Goal: Task Accomplishment & Management: Complete application form

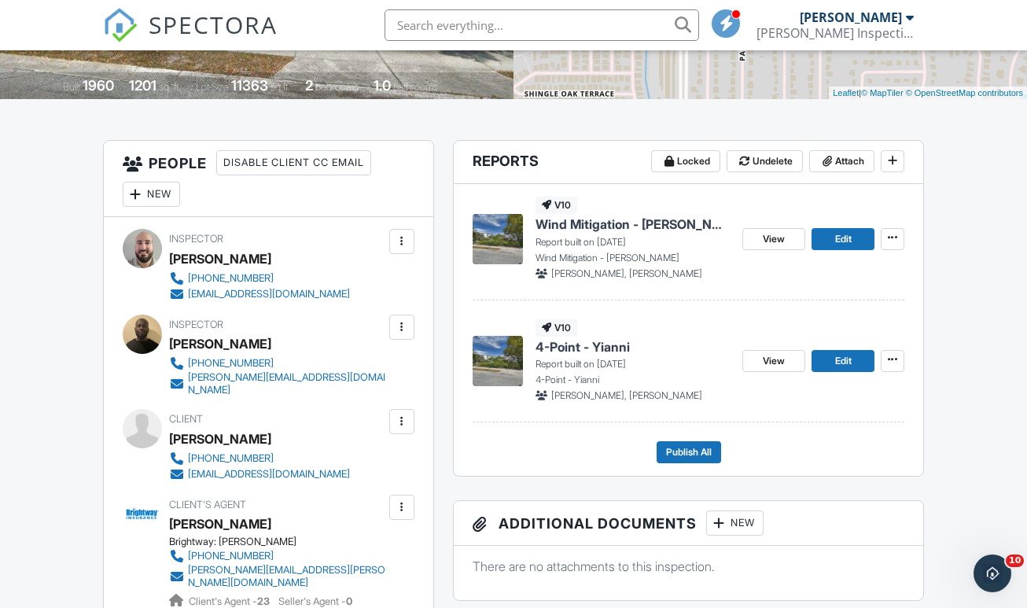
scroll to position [114, 0]
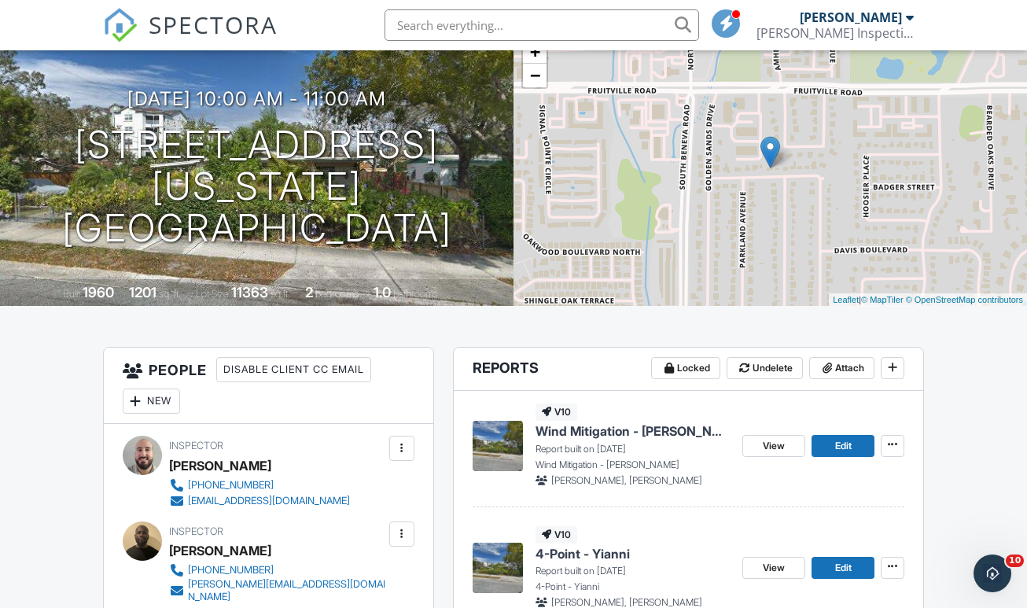
click at [228, 28] on span "SPECTORA" at bounding box center [213, 24] width 129 height 33
click at [275, 175] on h1 "3703 Colorado St Sarasota, FL 34232" at bounding box center [256, 186] width 463 height 124
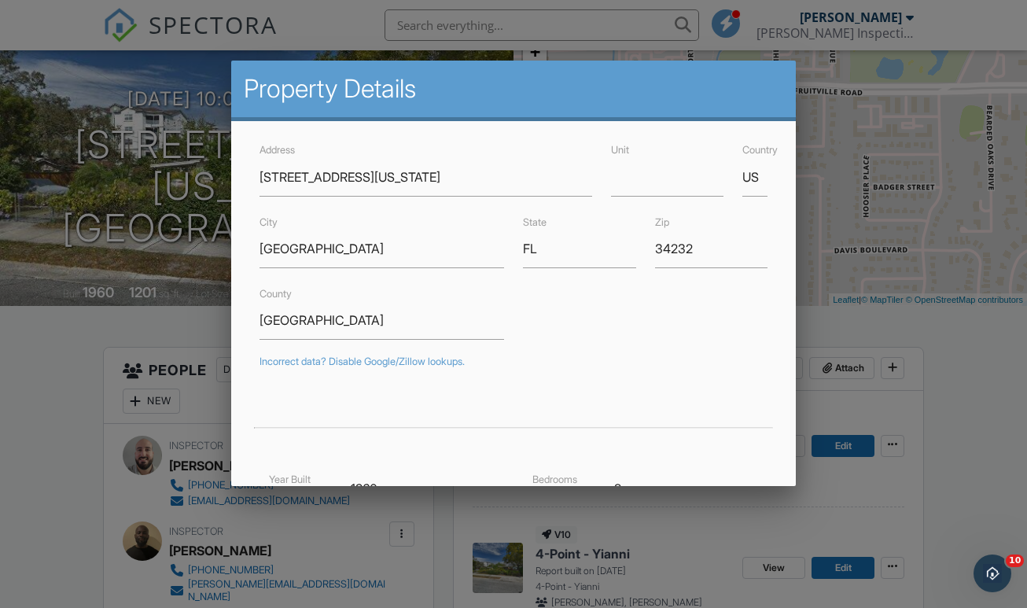
click at [977, 246] on div at bounding box center [513, 301] width 1027 height 760
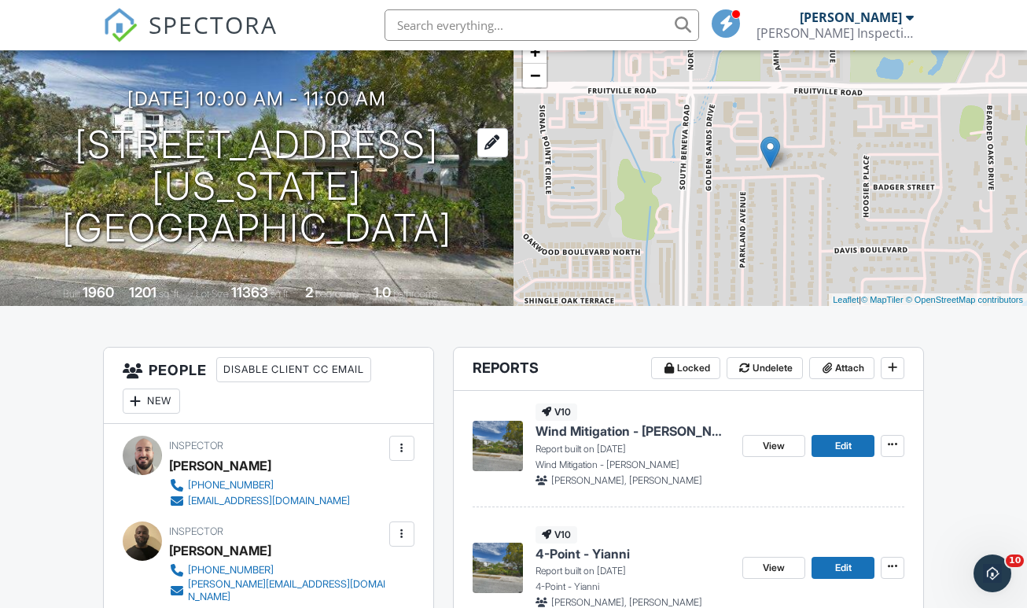
click at [268, 187] on h1 "3703 Colorado St Sarasota, FL 34232" at bounding box center [256, 186] width 463 height 124
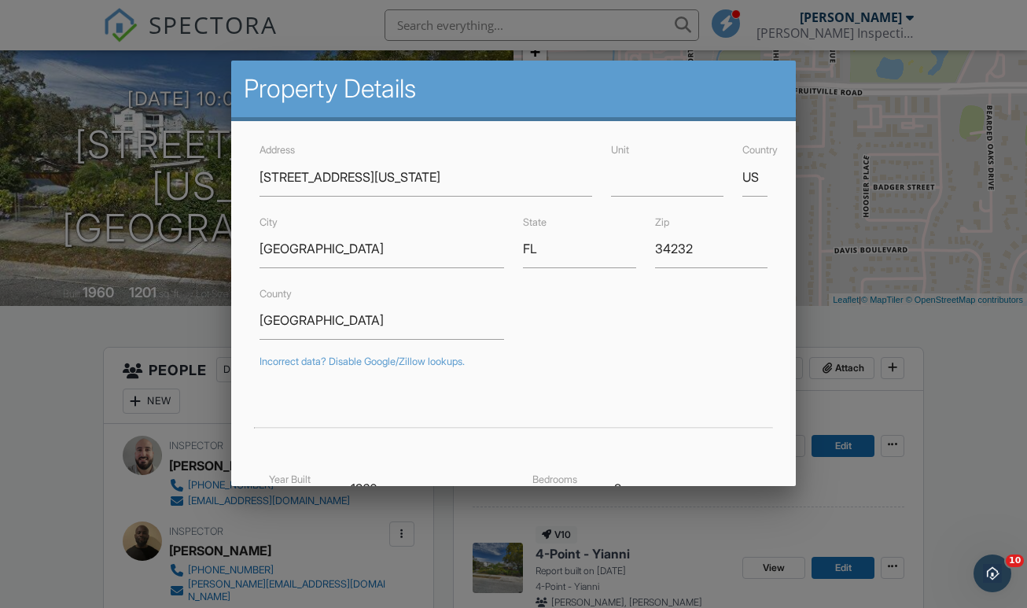
click at [76, 348] on div at bounding box center [513, 301] width 1027 height 760
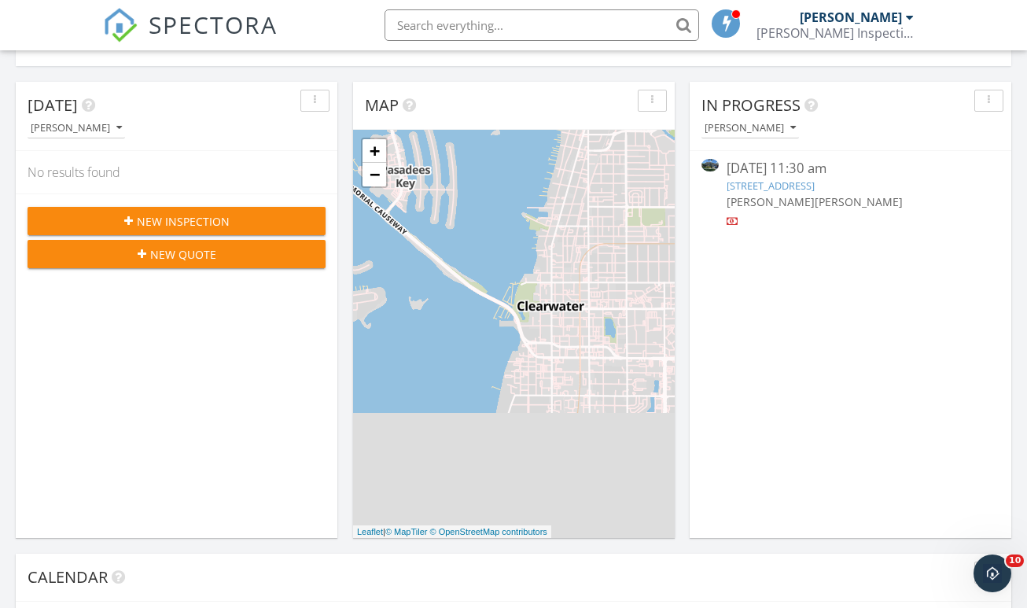
scroll to position [135, 0]
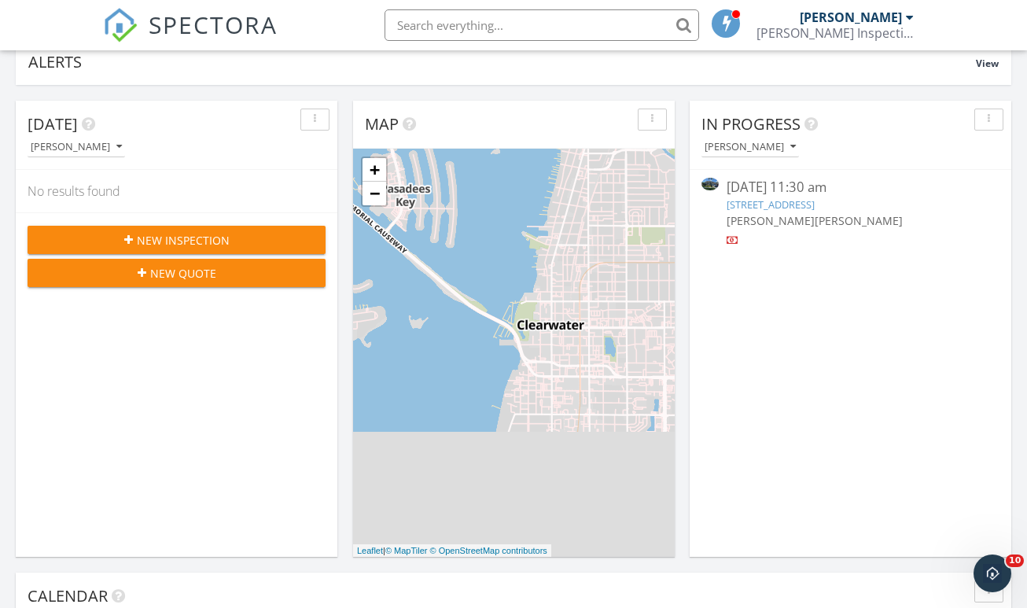
click at [811, 197] on link "18104 Palm Breeze Dr, Tampa, FL 33647" at bounding box center [771, 204] width 88 height 14
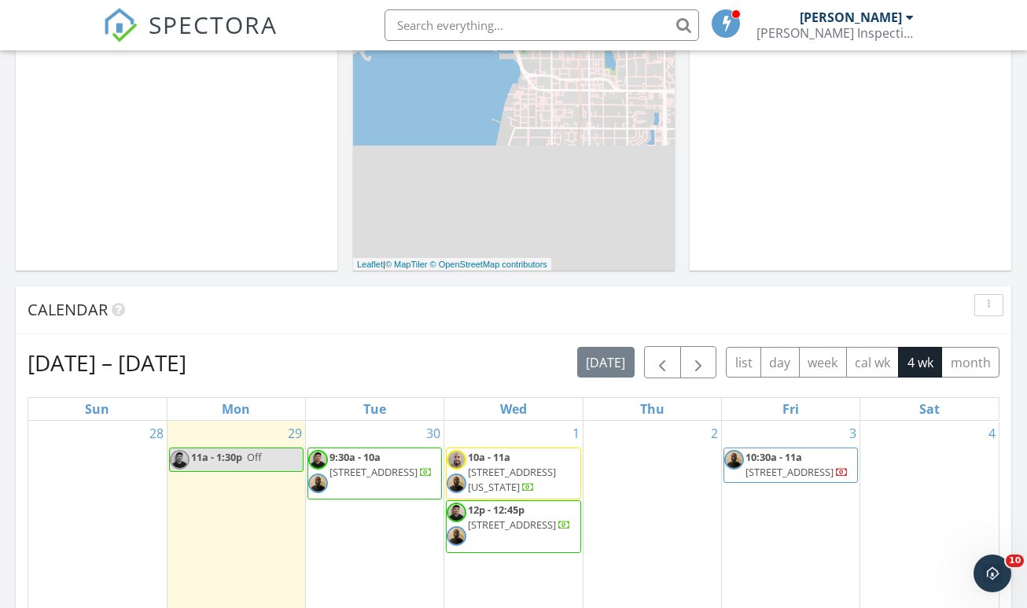
scroll to position [602, 0]
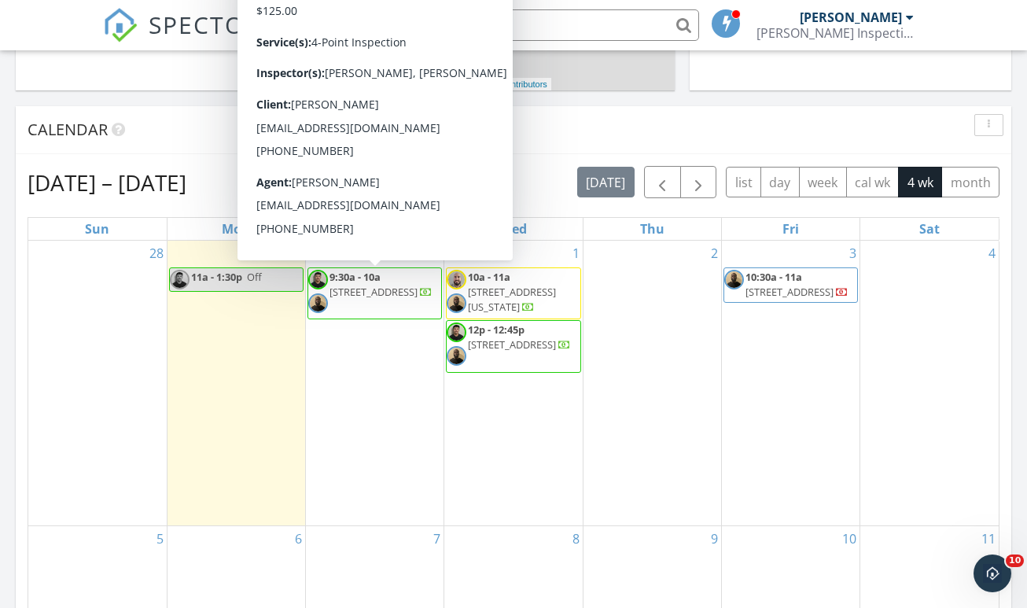
click at [499, 398] on div "1 10a - 11a 3703 Colorado St, Sarasota 34232 12p - 12:45p 312 W Idlewild Ave, T…" at bounding box center [513, 383] width 138 height 285
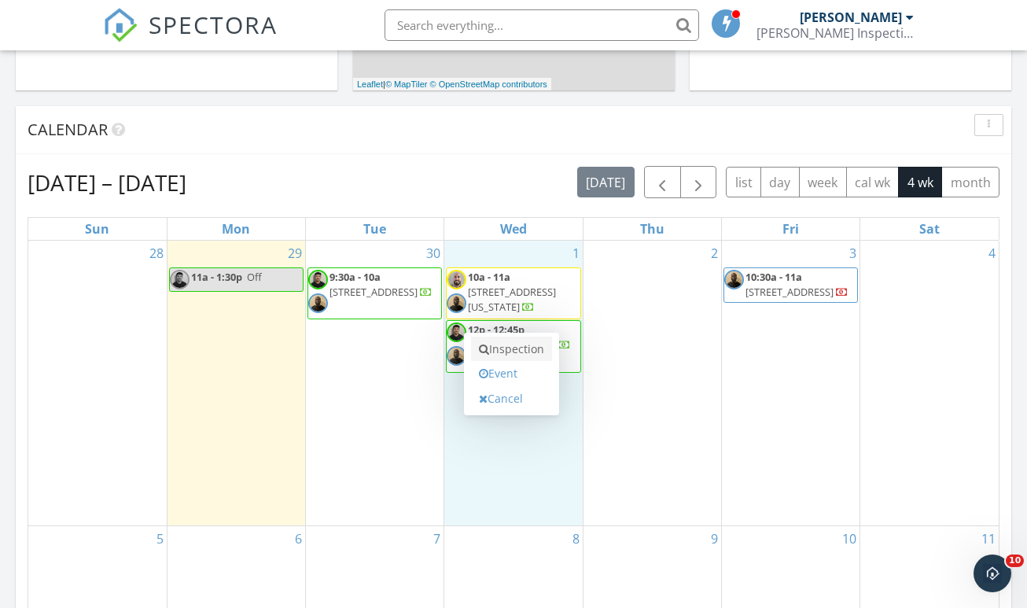
click at [510, 337] on link "Inspection" at bounding box center [511, 349] width 81 height 25
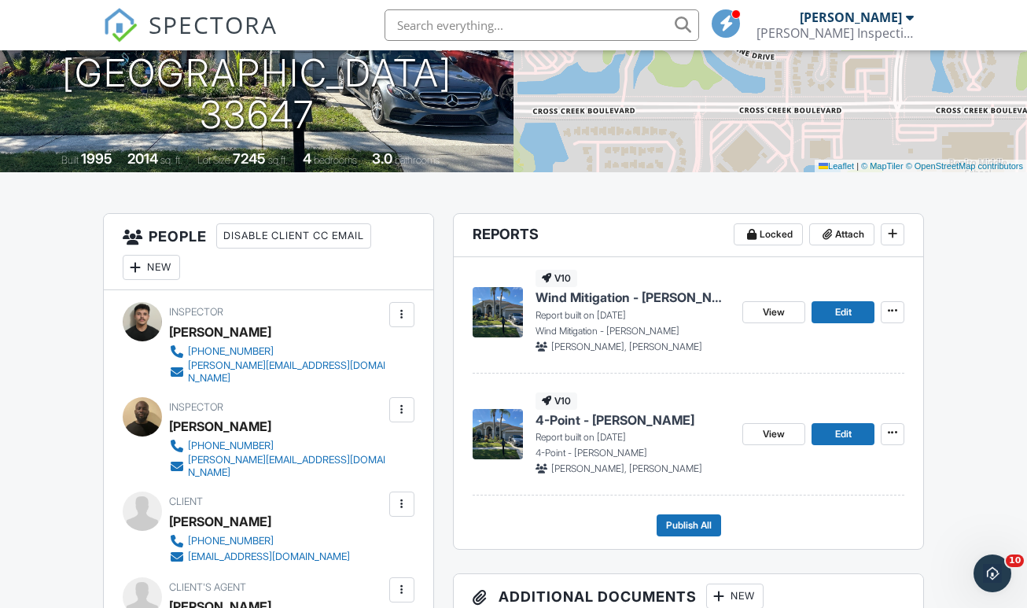
scroll to position [249, 0]
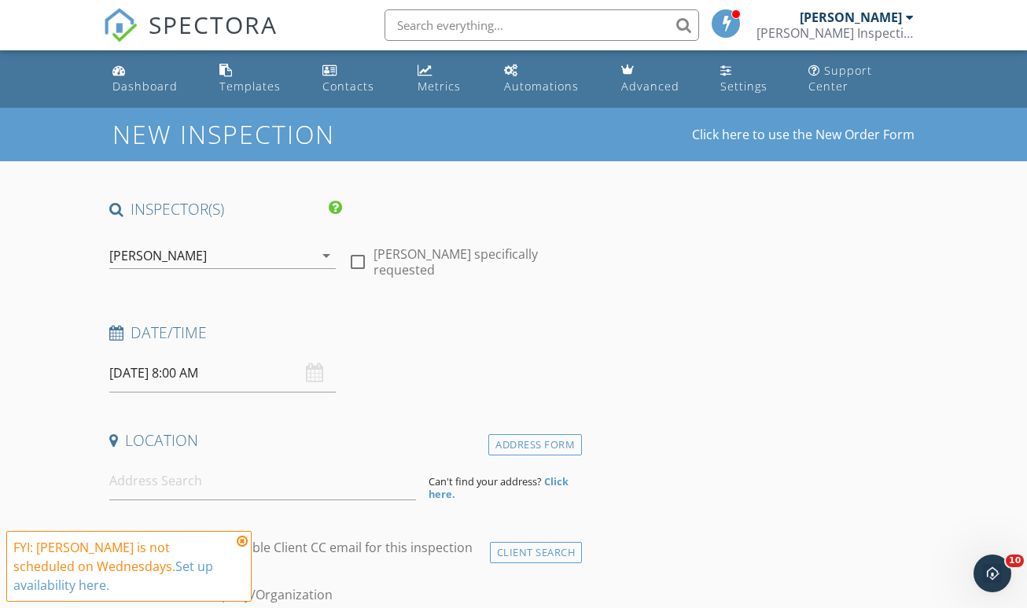
click at [315, 246] on div "arrow_drop_down" at bounding box center [325, 255] width 22 height 19
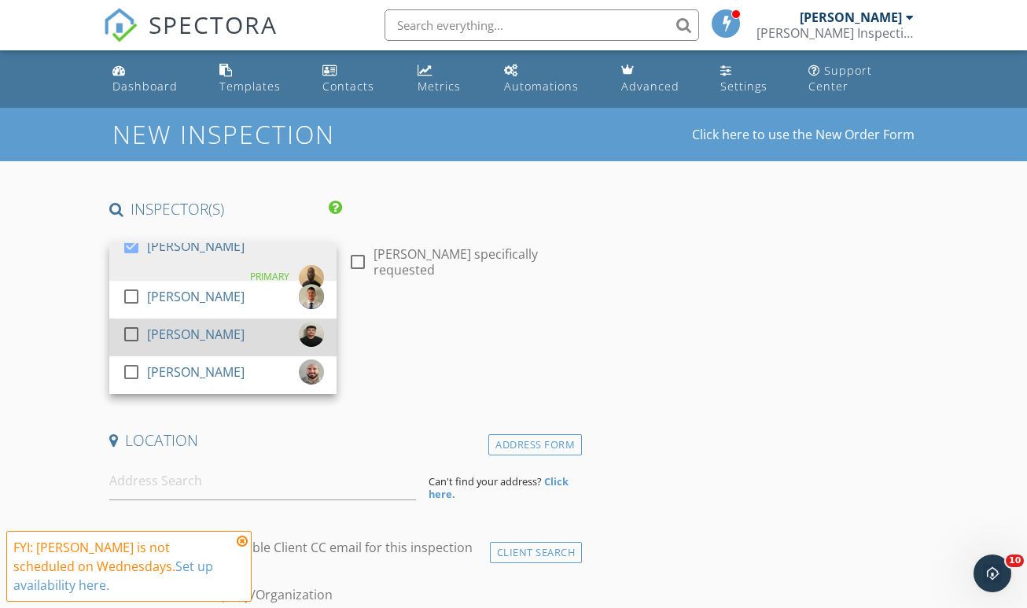
click at [210, 322] on div "[PERSON_NAME]" at bounding box center [196, 334] width 98 height 25
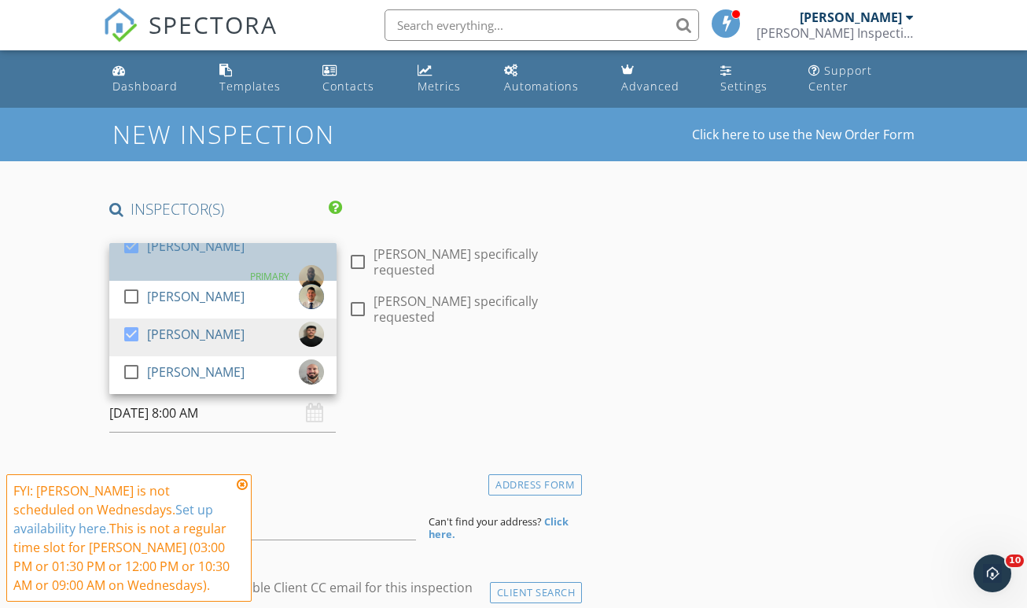
click at [190, 240] on div "[PERSON_NAME]" at bounding box center [196, 246] width 98 height 25
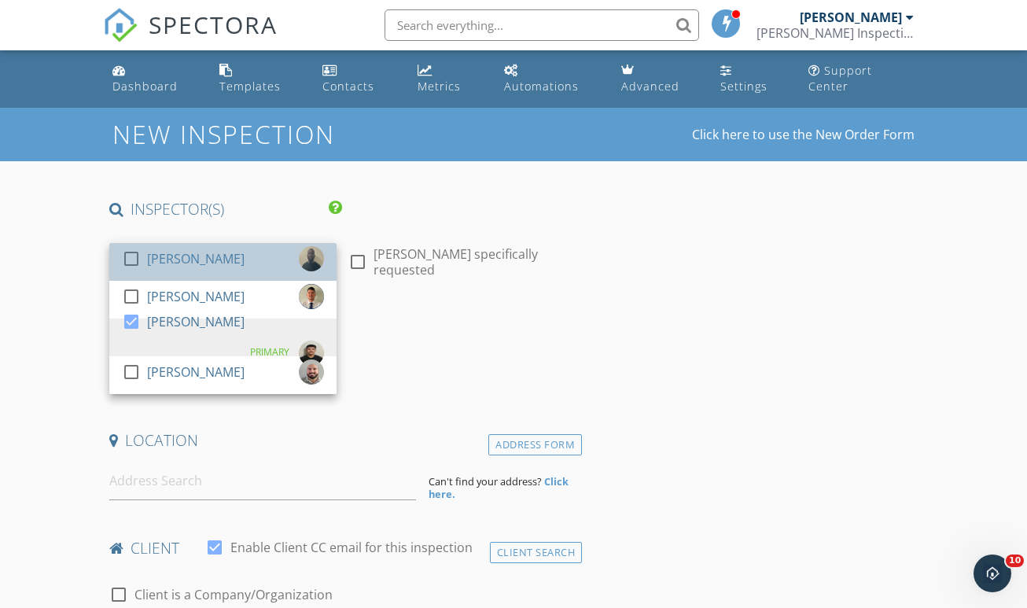
click at [190, 246] on div "[PERSON_NAME]" at bounding box center [196, 258] width 98 height 25
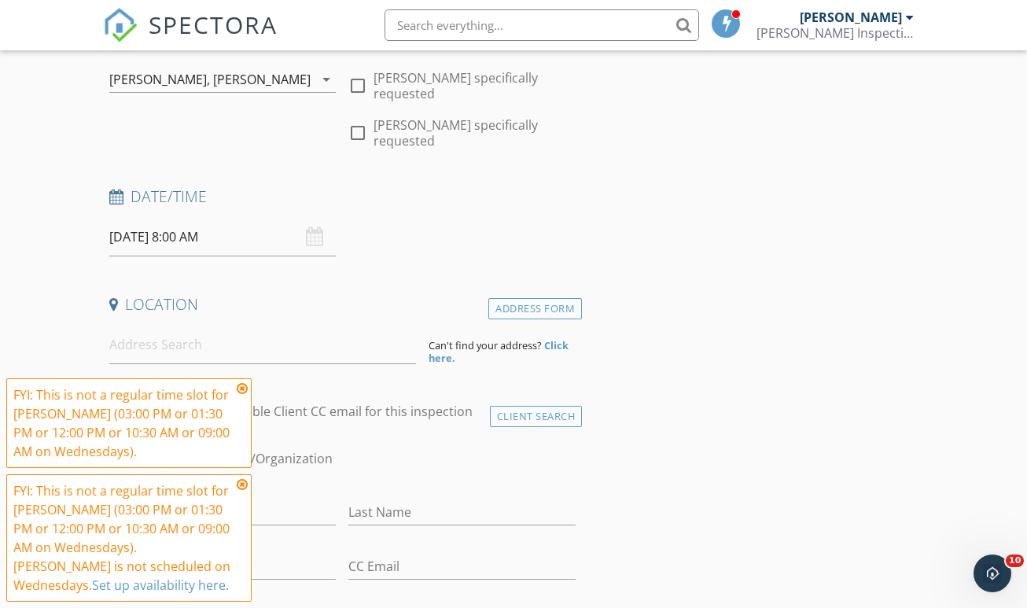
scroll to position [213, 0]
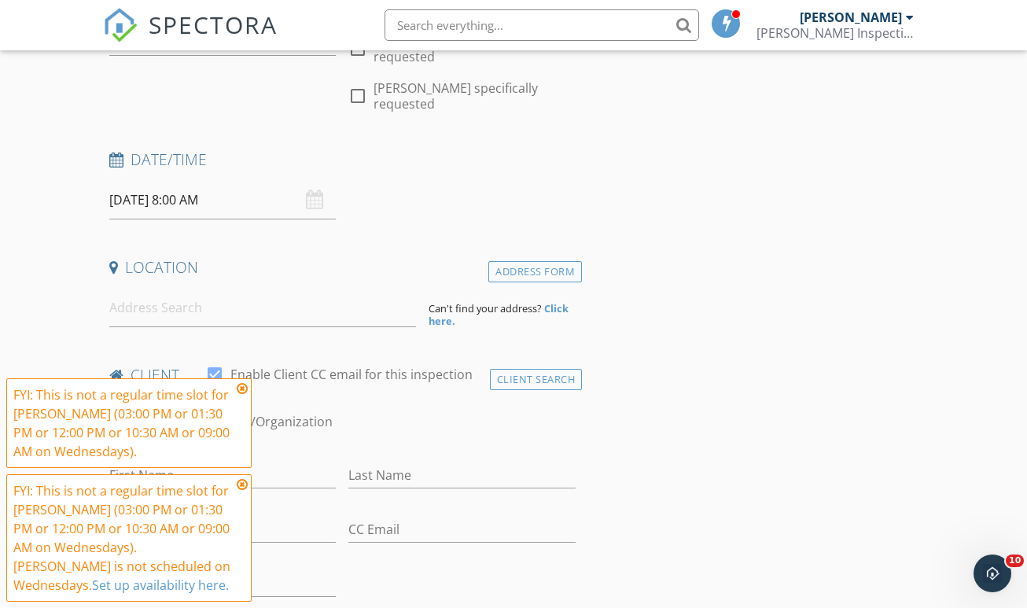
click at [211, 190] on input "10/01/2025 8:00 AM" at bounding box center [222, 200] width 227 height 39
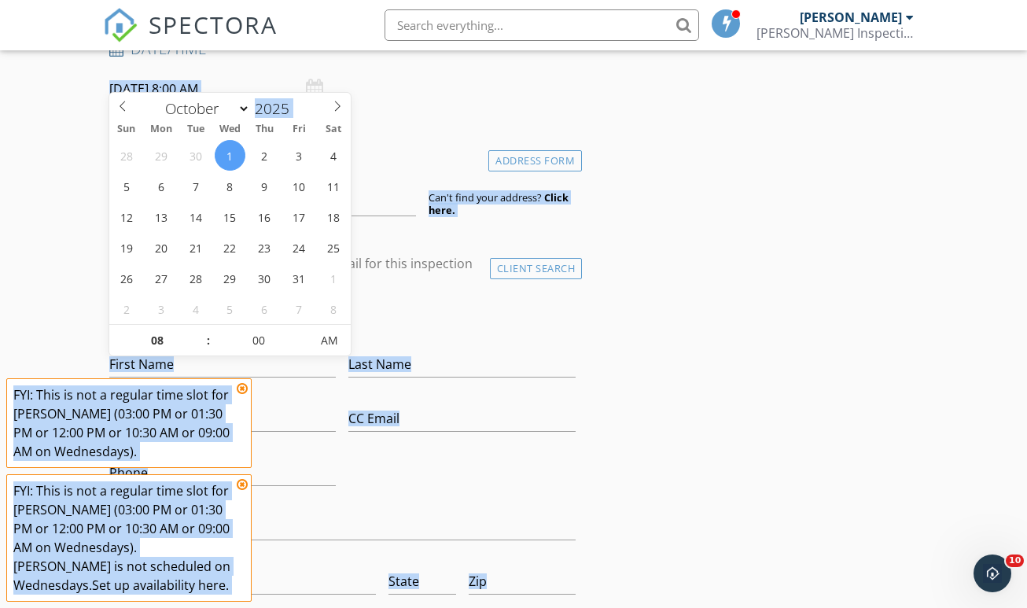
scroll to position [329, 0]
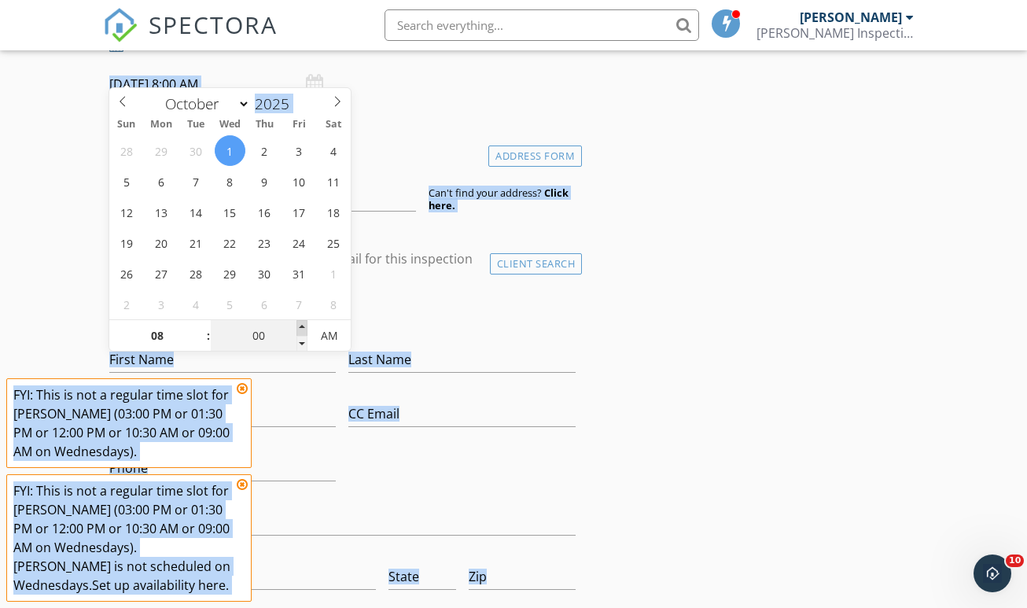
type input "05"
type input "10/01/2025 8:05 AM"
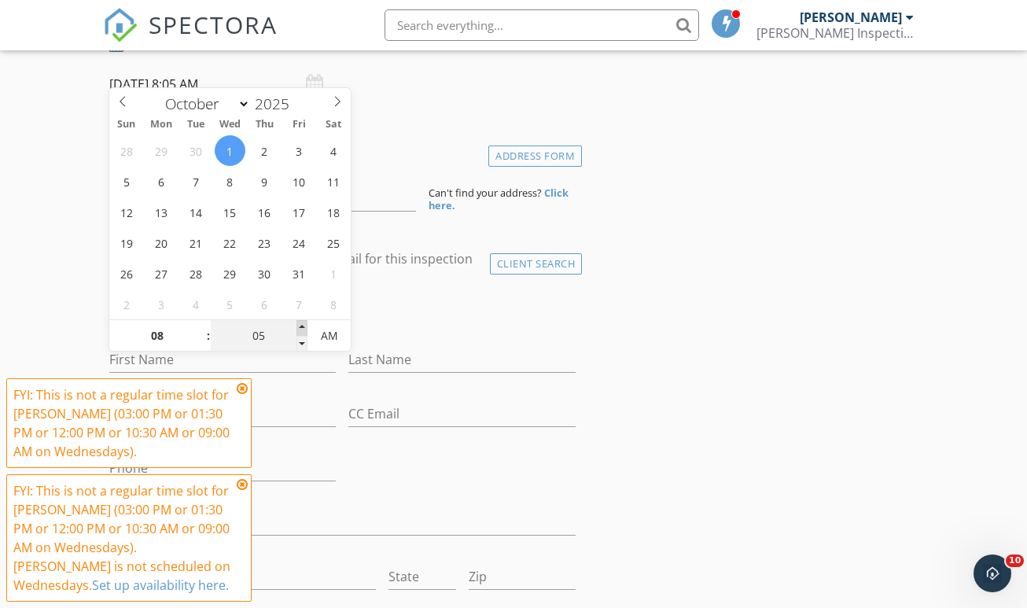
click at [304, 327] on span at bounding box center [301, 328] width 11 height 16
type input "10"
type input "10/01/2025 8:10 AM"
click at [304, 327] on span at bounding box center [301, 328] width 11 height 16
type input "15"
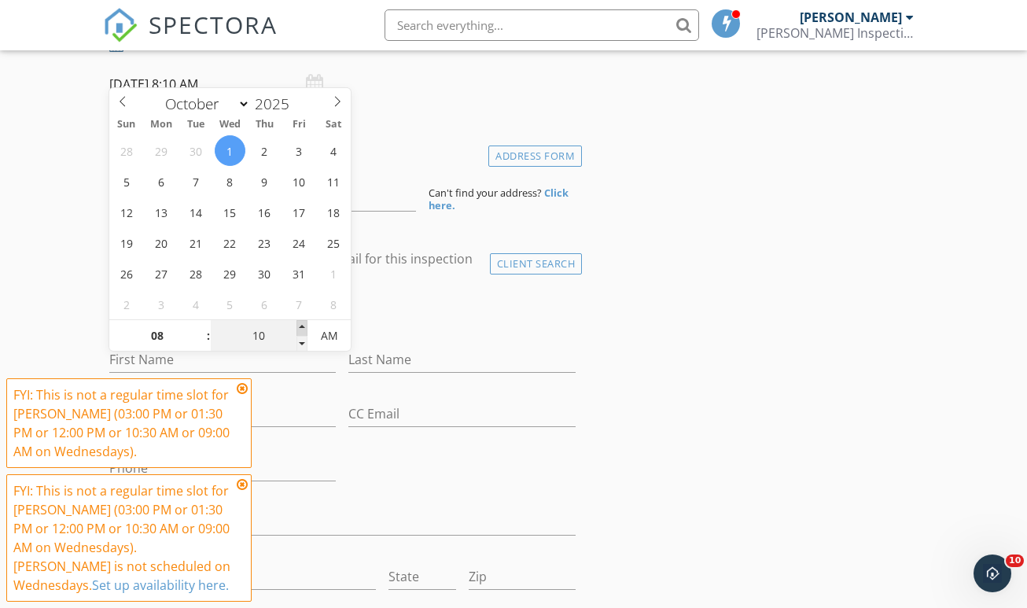
type input "10/01/2025 8:15 AM"
click at [304, 327] on span at bounding box center [301, 328] width 11 height 16
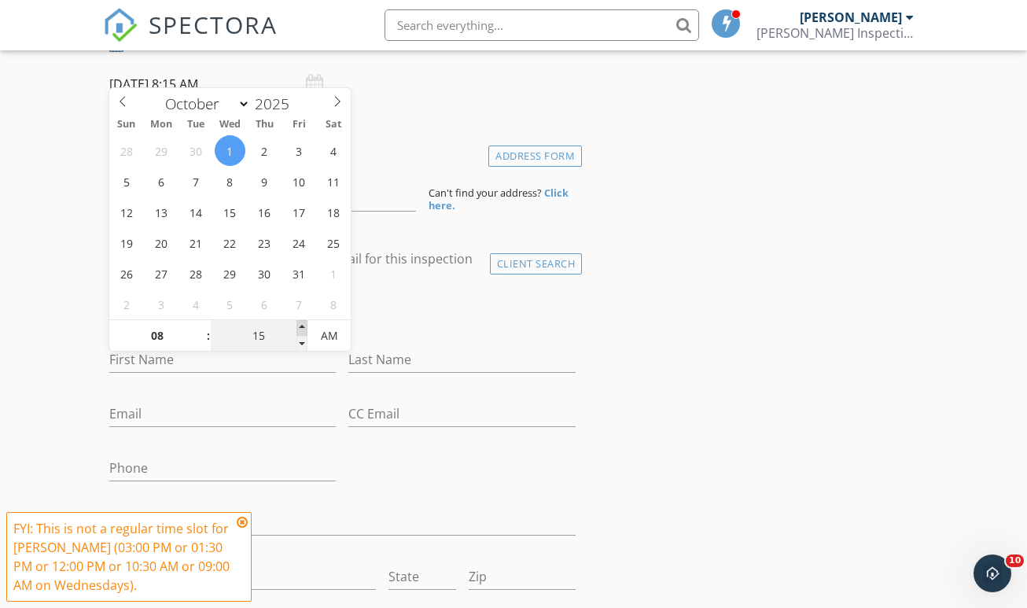
type input "20"
type input "10/01/2025 8:20 AM"
click at [304, 327] on span at bounding box center [301, 328] width 11 height 16
type input "25"
type input "10/01/2025 8:25 AM"
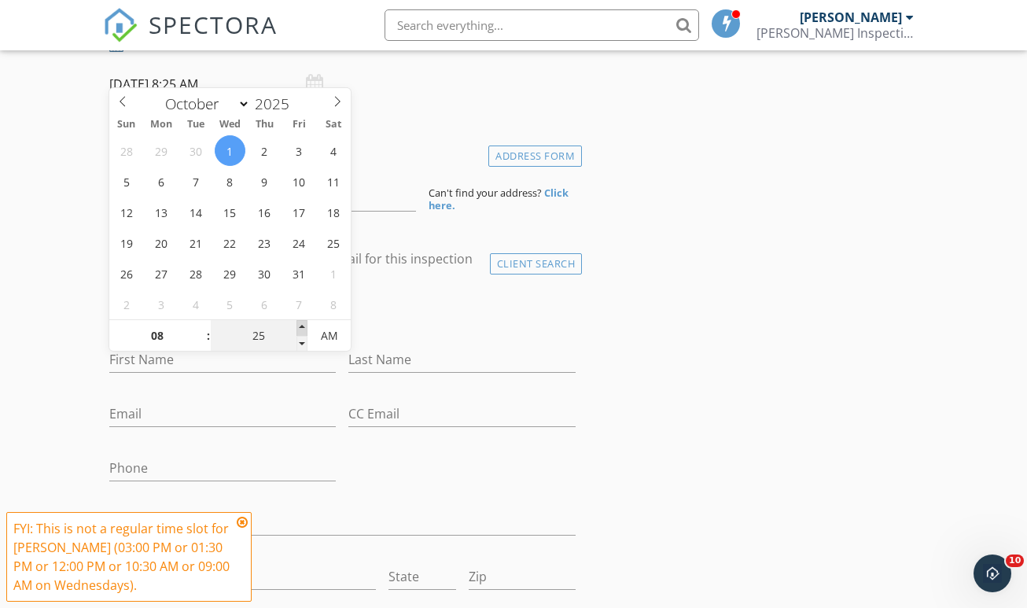
click at [304, 327] on span at bounding box center [301, 328] width 11 height 16
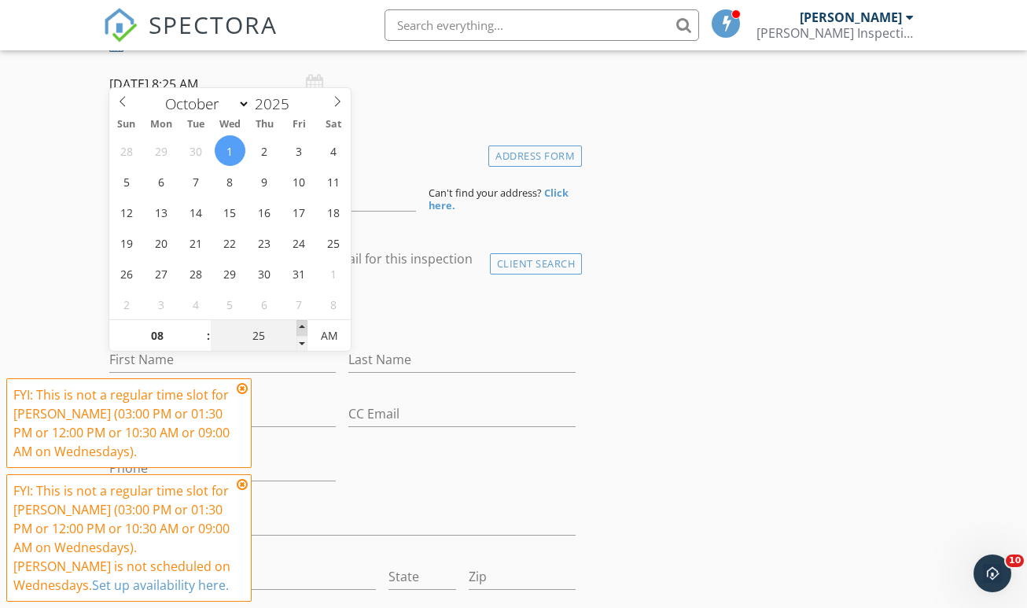
type input "30"
type input "10/01/2025 8:30 AM"
click at [304, 327] on span at bounding box center [301, 328] width 11 height 16
type input "35"
type input "10/01/2025 8:35 AM"
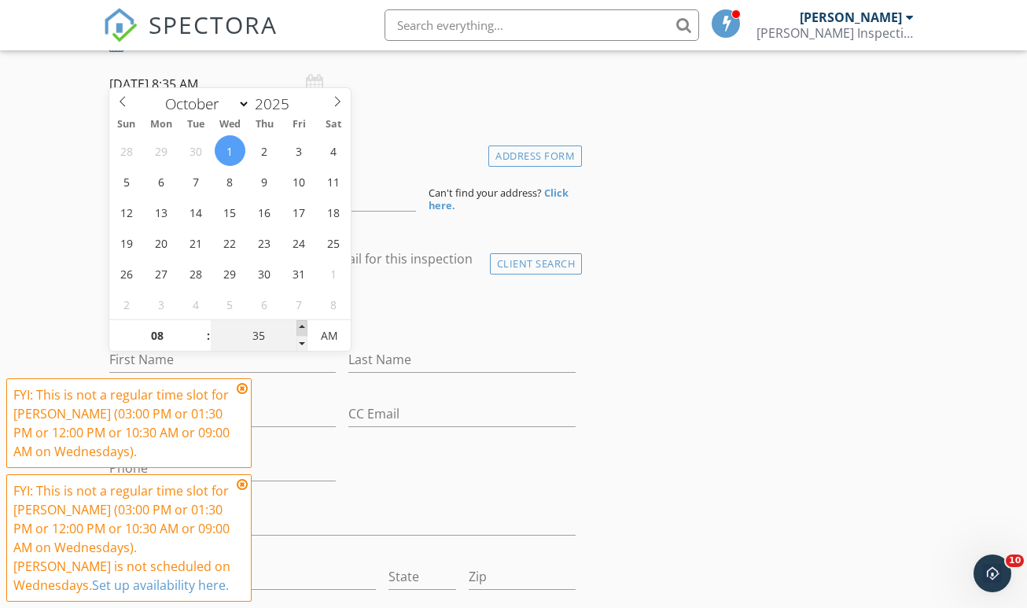
click at [304, 327] on span at bounding box center [301, 328] width 11 height 16
type input "30"
type input "10/01/2025 8:30 AM"
click at [304, 340] on span at bounding box center [301, 344] width 11 height 16
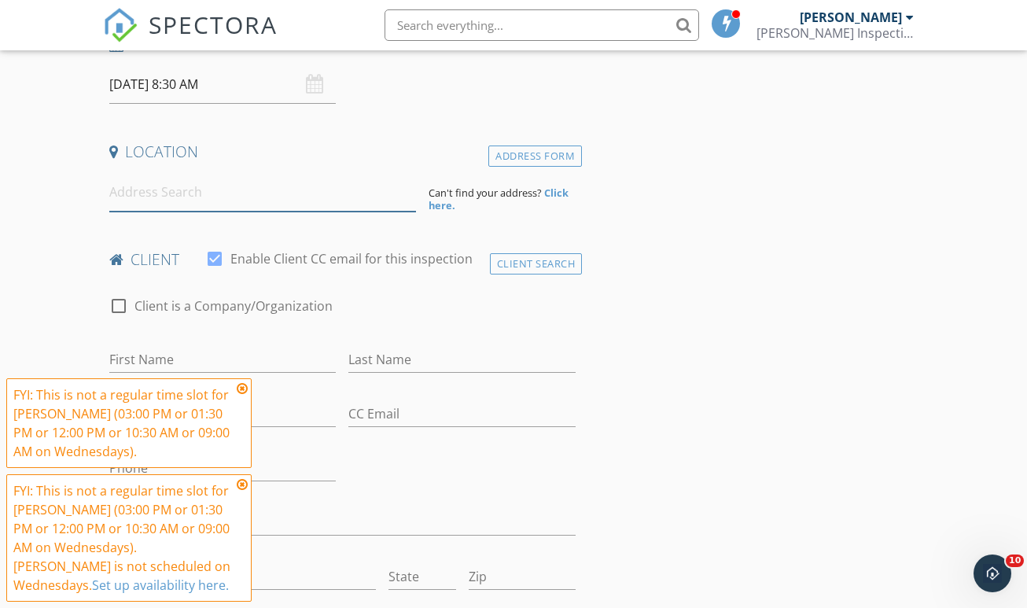
click at [160, 190] on input at bounding box center [262, 192] width 307 height 39
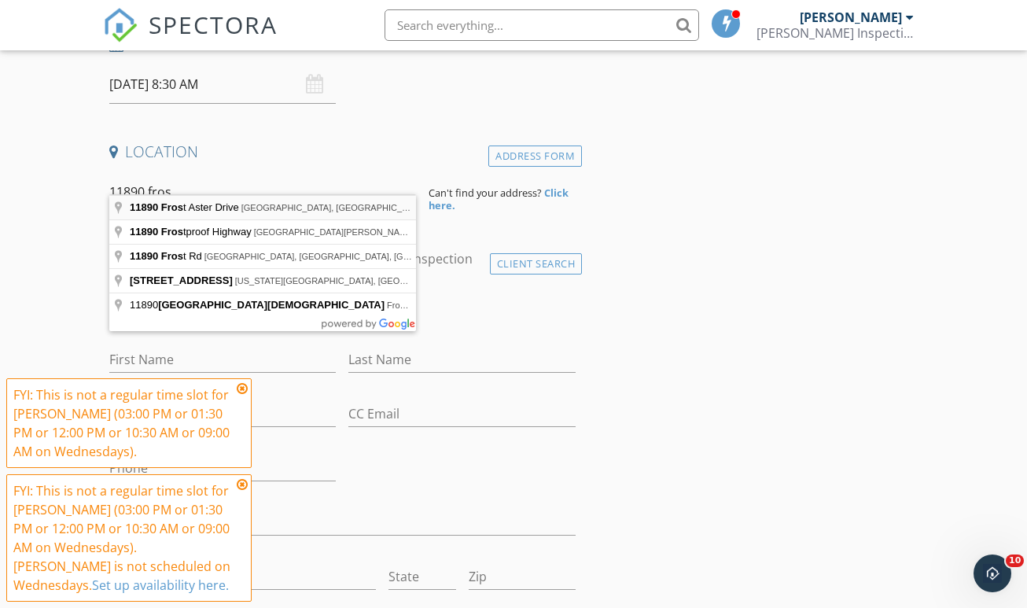
type input "11890 Frost Aster Drive, Riverview, FL, USA"
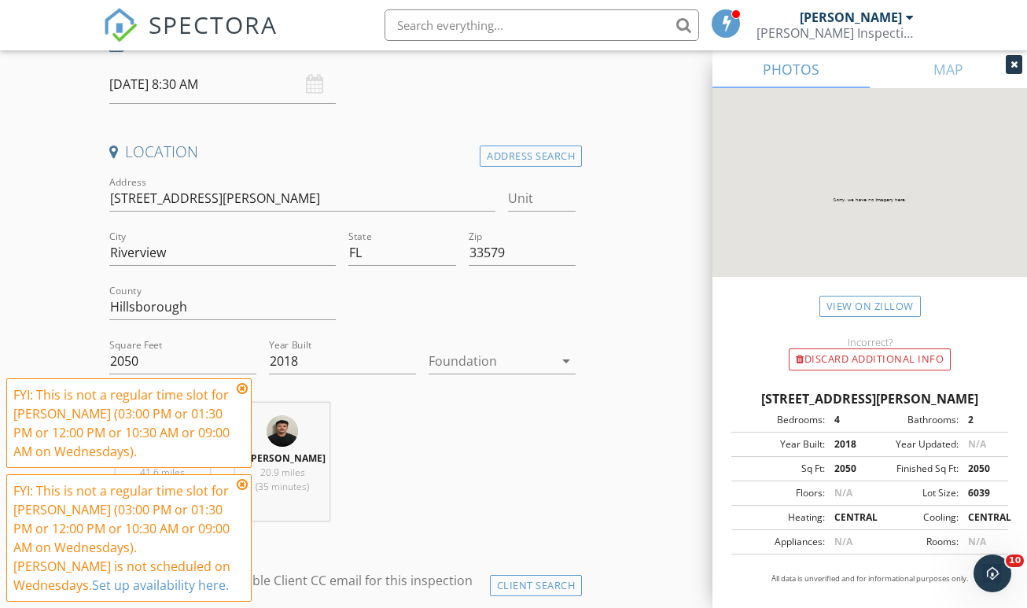
click at [238, 389] on icon at bounding box center [242, 388] width 11 height 13
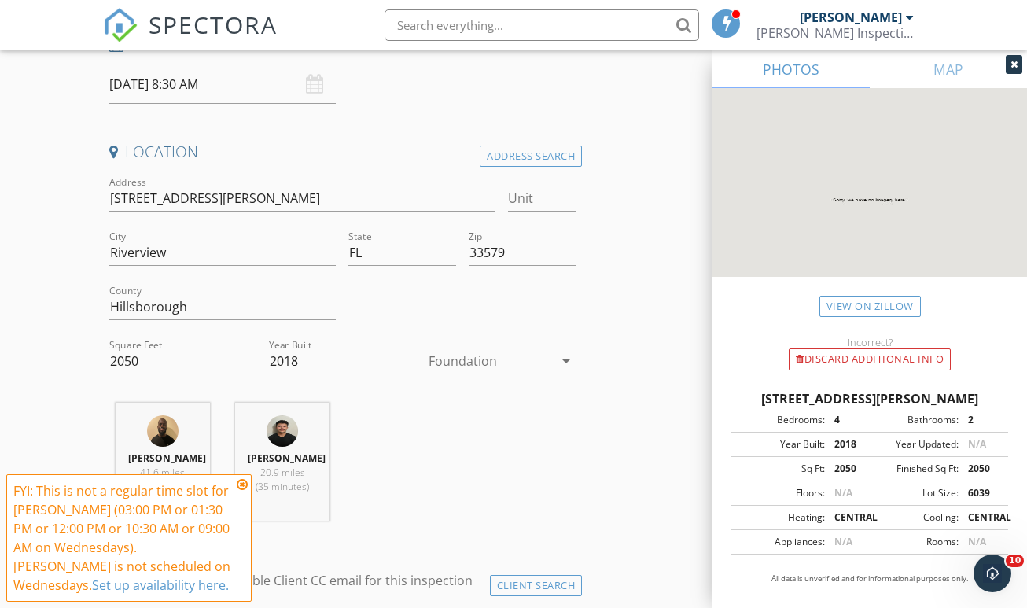
click at [246, 484] on icon at bounding box center [242, 484] width 11 height 13
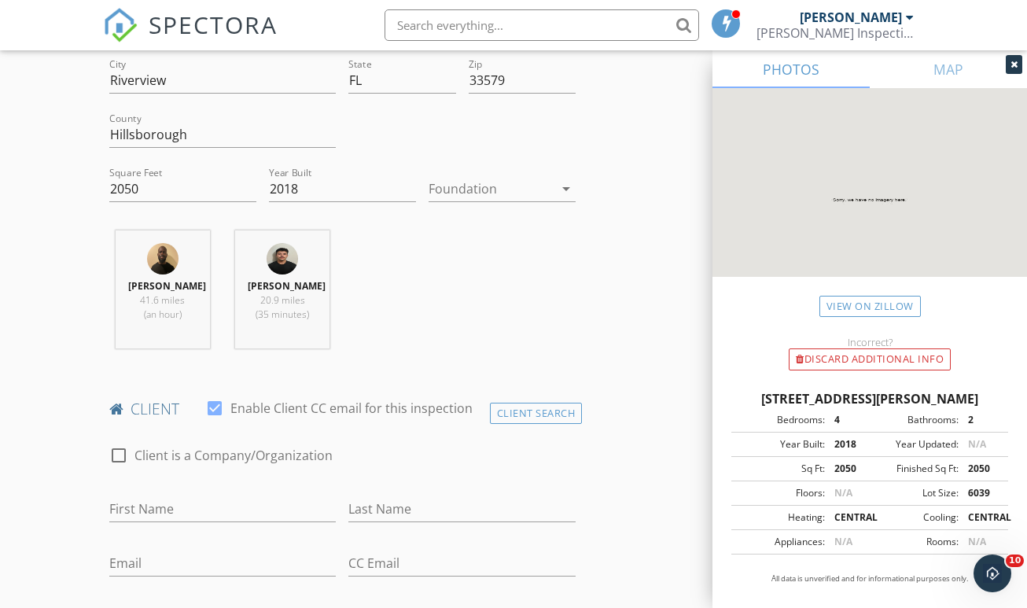
scroll to position [513, 0]
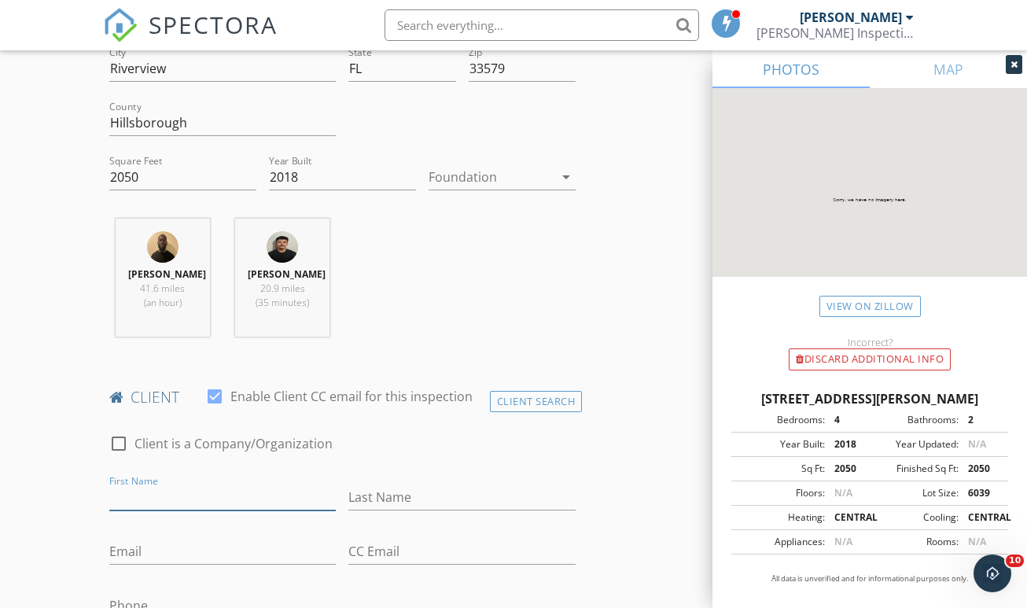
paste input "Yiftusira"
type input "Yiftusira"
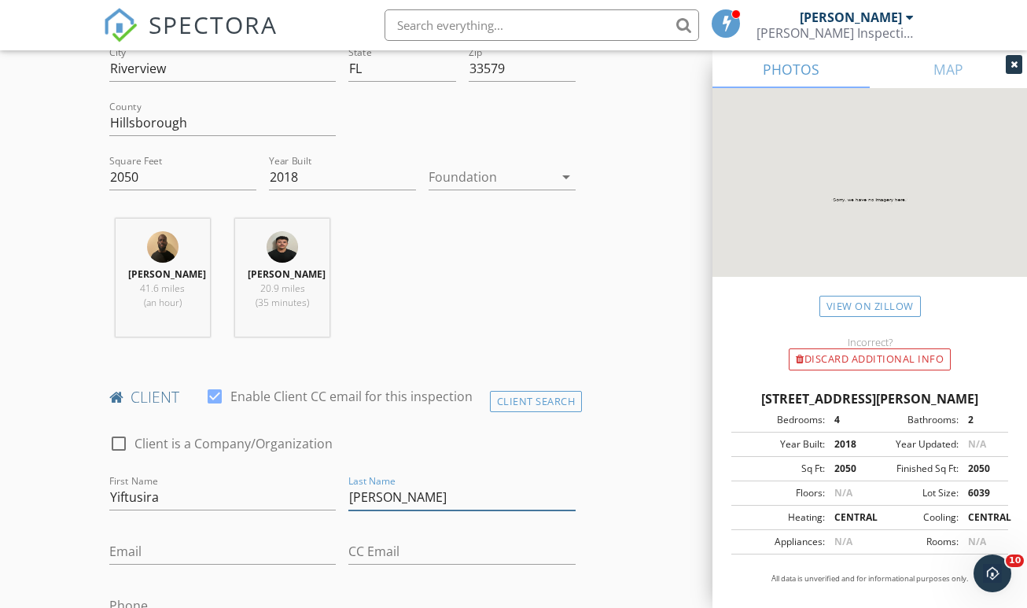
type input "Hailu"
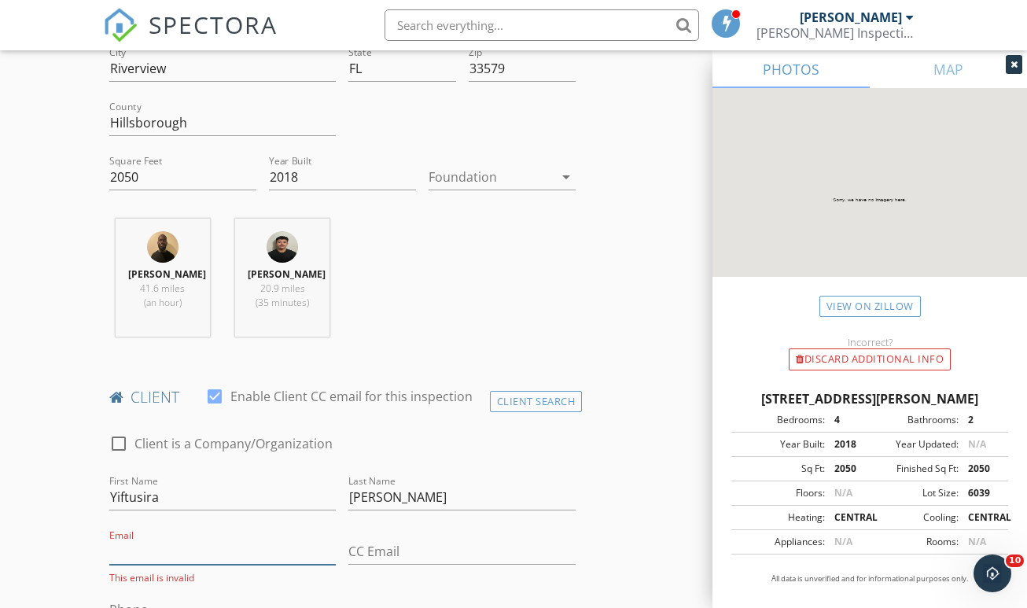
paste input "yiftu.hailu@gmail.com"
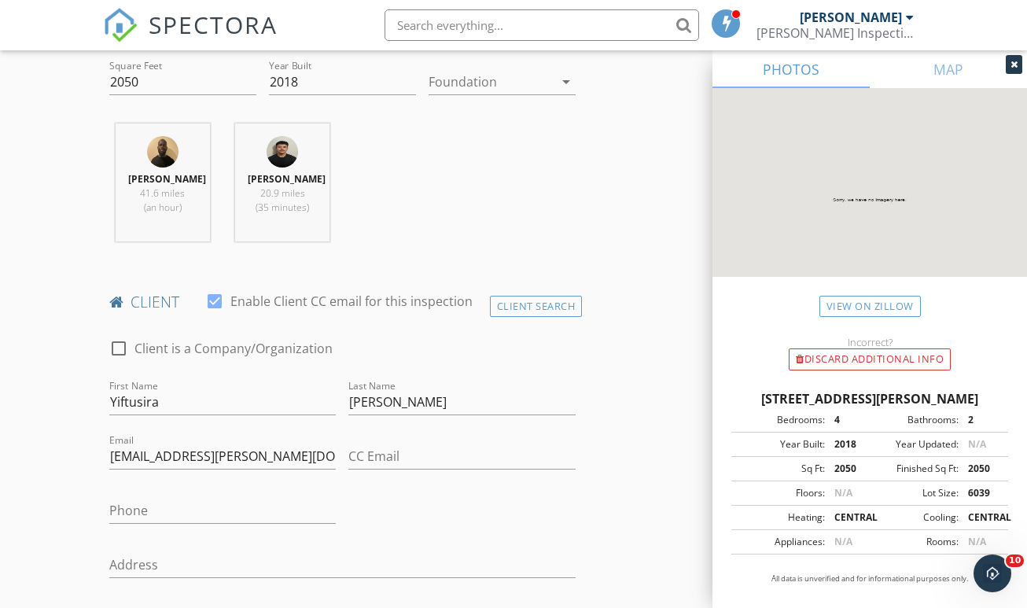
scroll to position [685, 0]
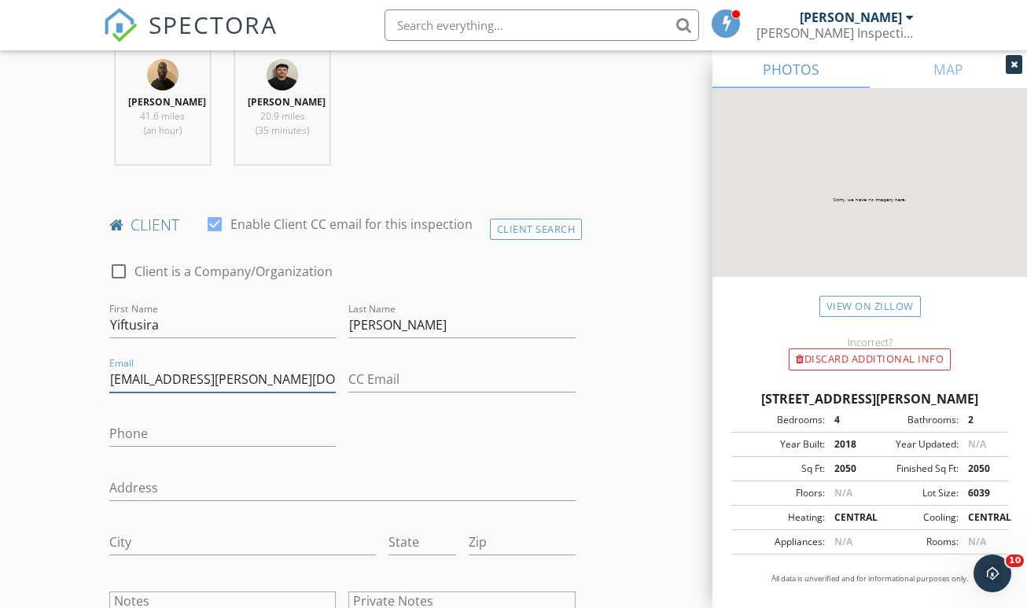
paste input "678-412-8439"
type input "yiftu.hailu@gmail.com"
paste input "678-412-8439"
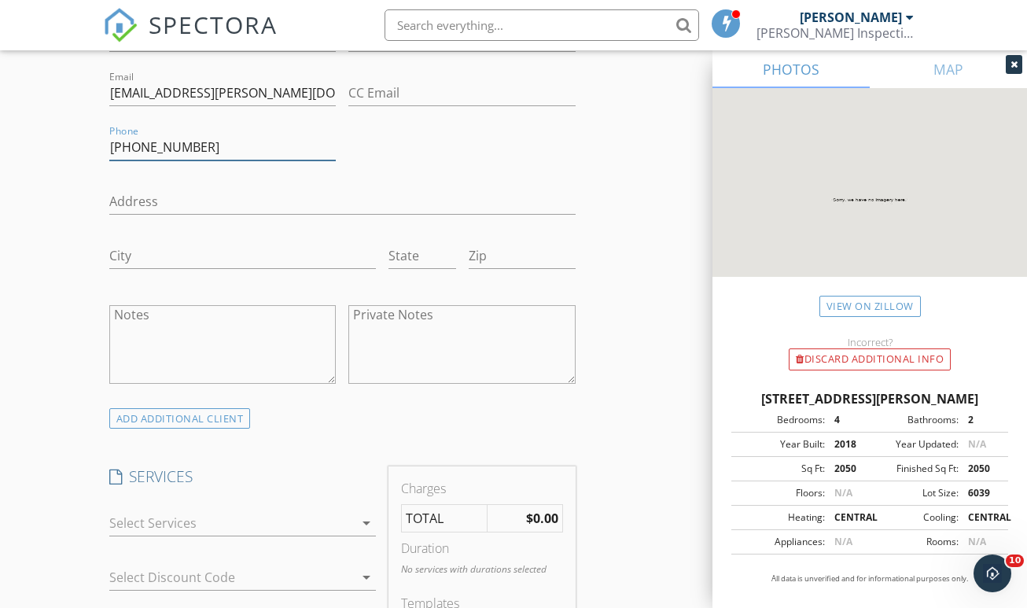
scroll to position [1060, 0]
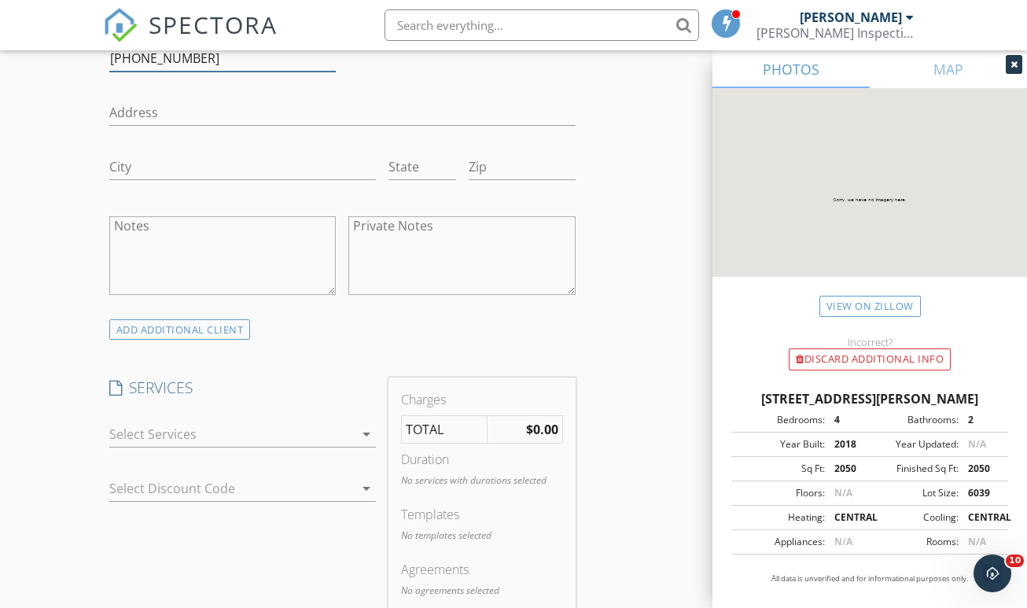
type input "678-412-8439"
click at [206, 422] on div at bounding box center [231, 434] width 245 height 25
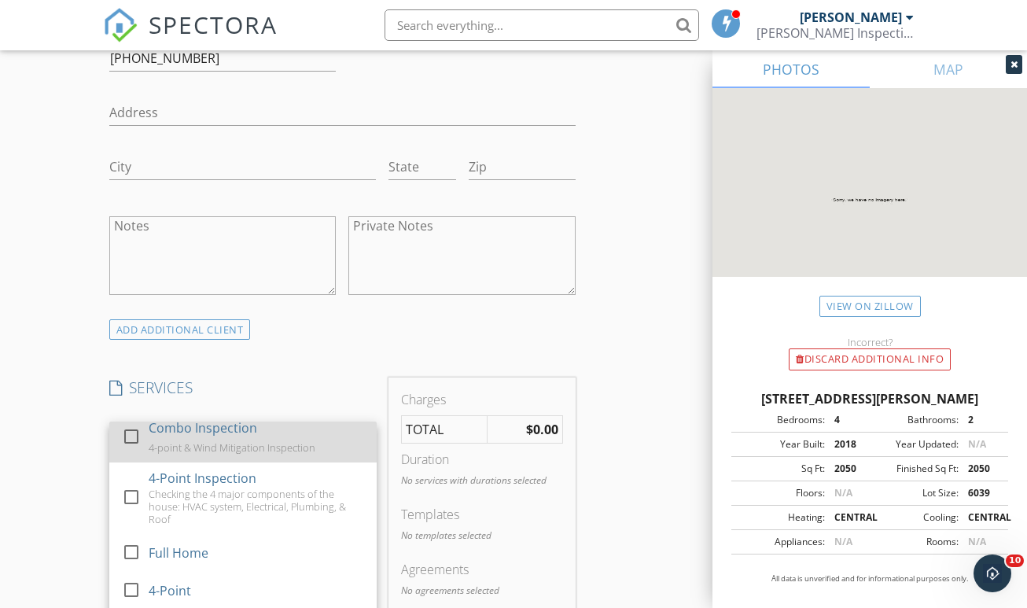
scroll to position [106, 0]
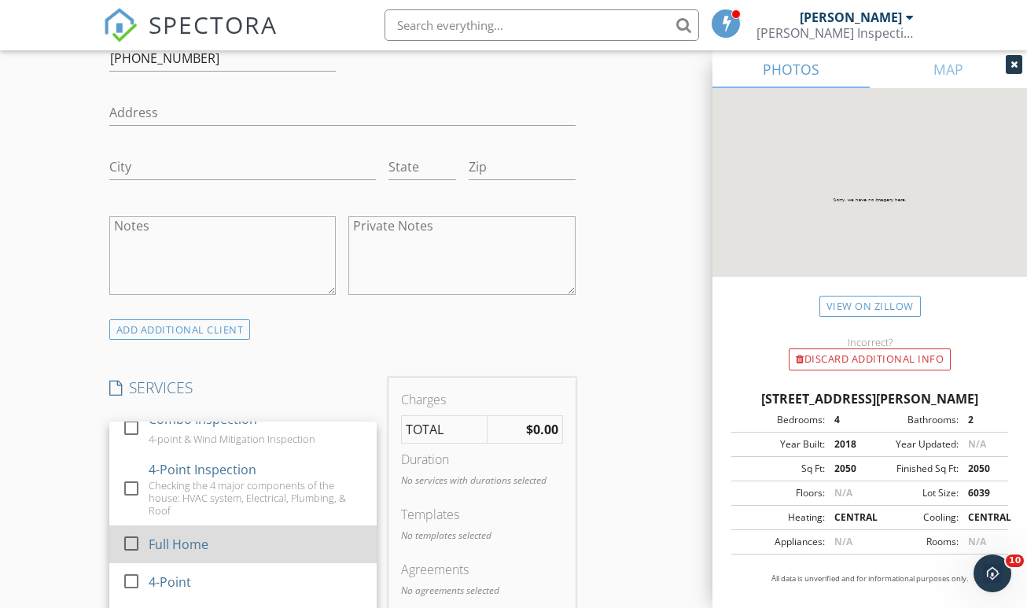
click at [203, 535] on div "Full Home" at bounding box center [178, 544] width 60 height 19
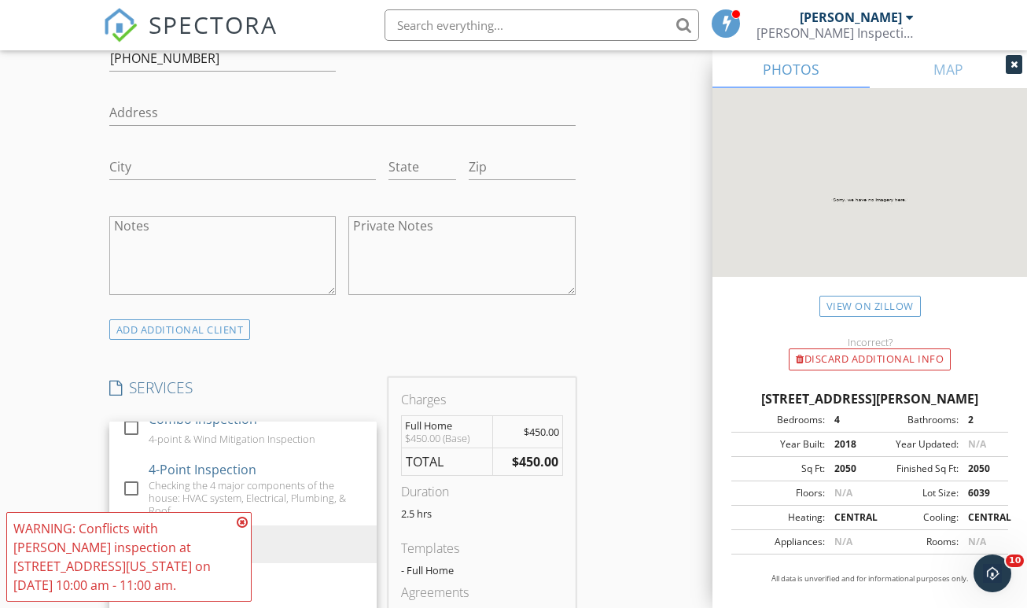
click at [243, 522] on icon at bounding box center [242, 522] width 11 height 13
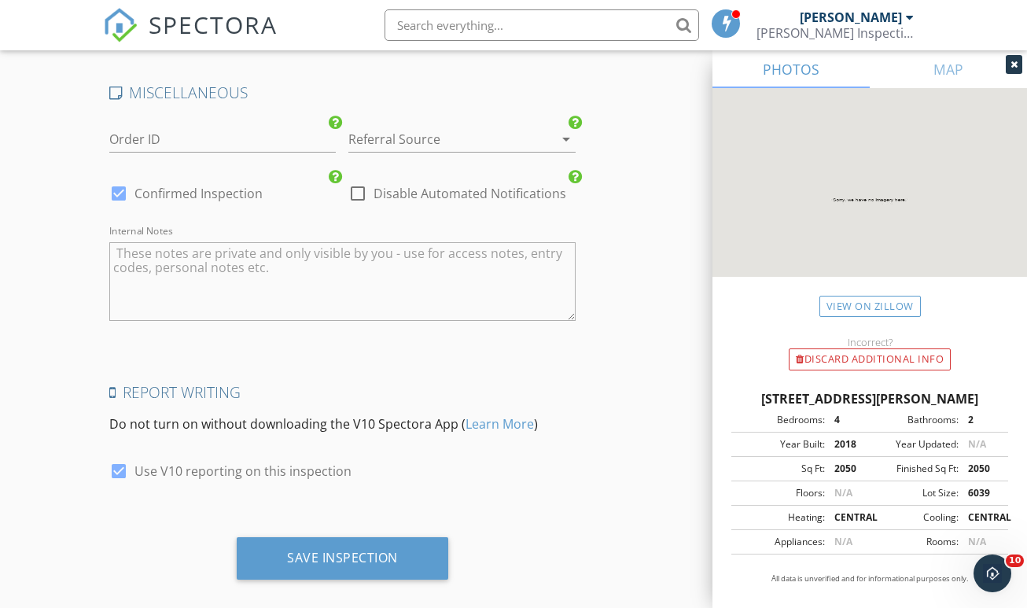
scroll to position [2276, 0]
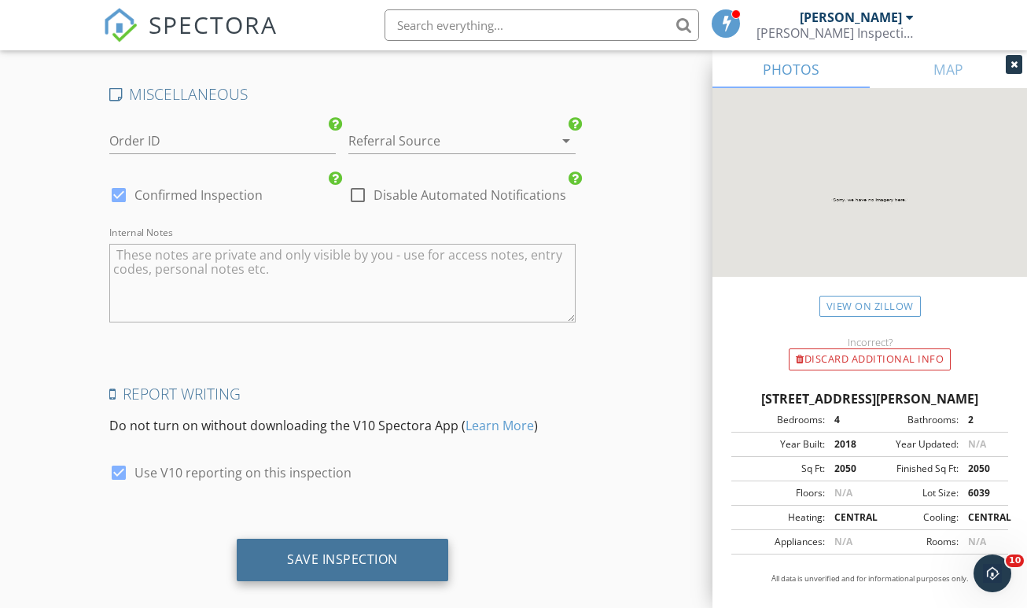
click at [311, 551] on div "Save Inspection" at bounding box center [342, 559] width 111 height 16
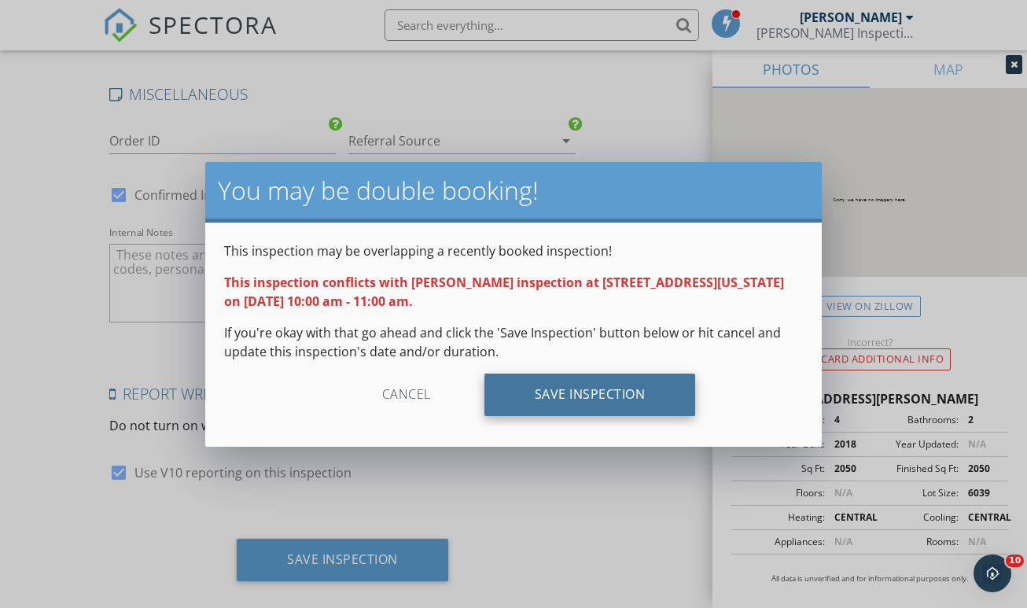
click at [569, 397] on div "Save Inspection" at bounding box center [590, 395] width 212 height 42
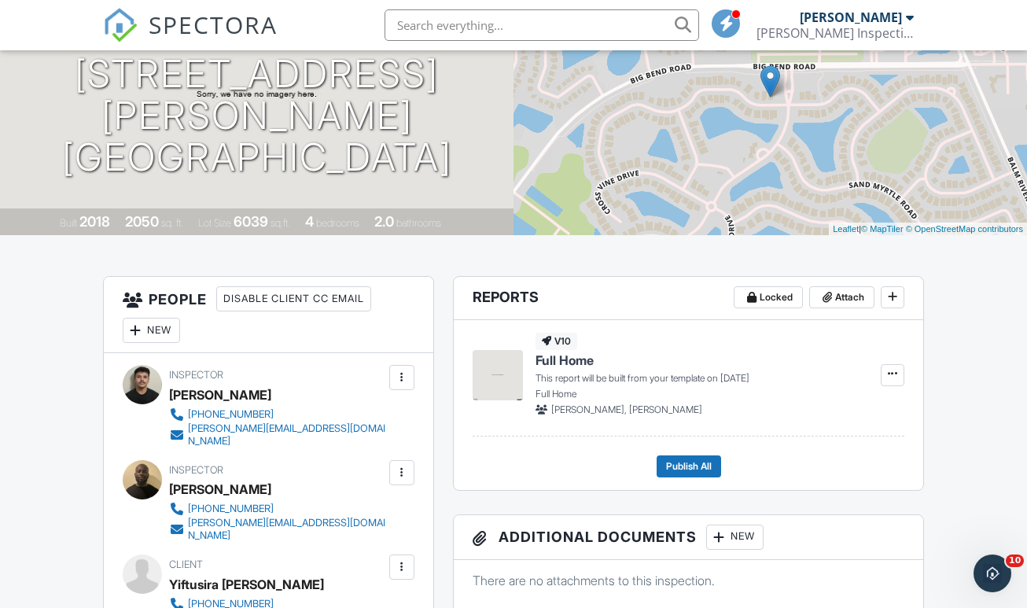
scroll to position [247, 0]
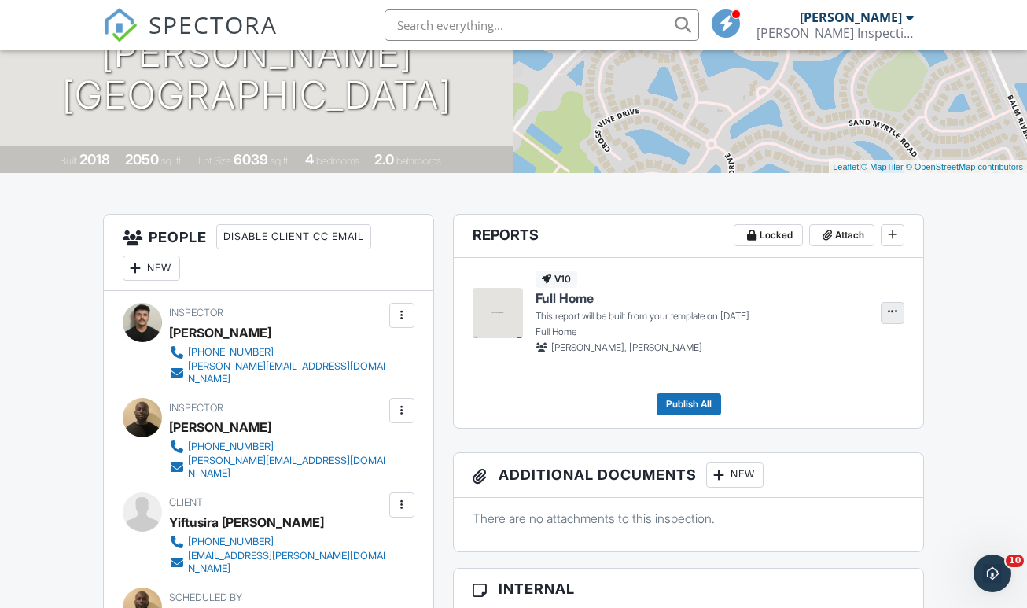
click at [900, 319] on span at bounding box center [893, 312] width 16 height 16
click at [862, 367] on label "Build Now" at bounding box center [814, 370] width 162 height 37
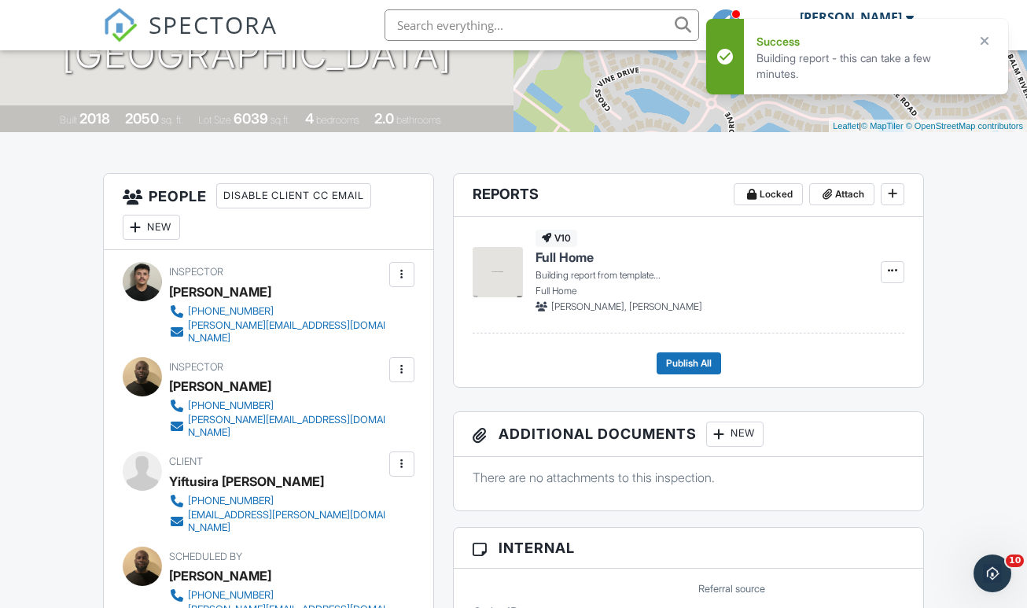
scroll to position [287, 0]
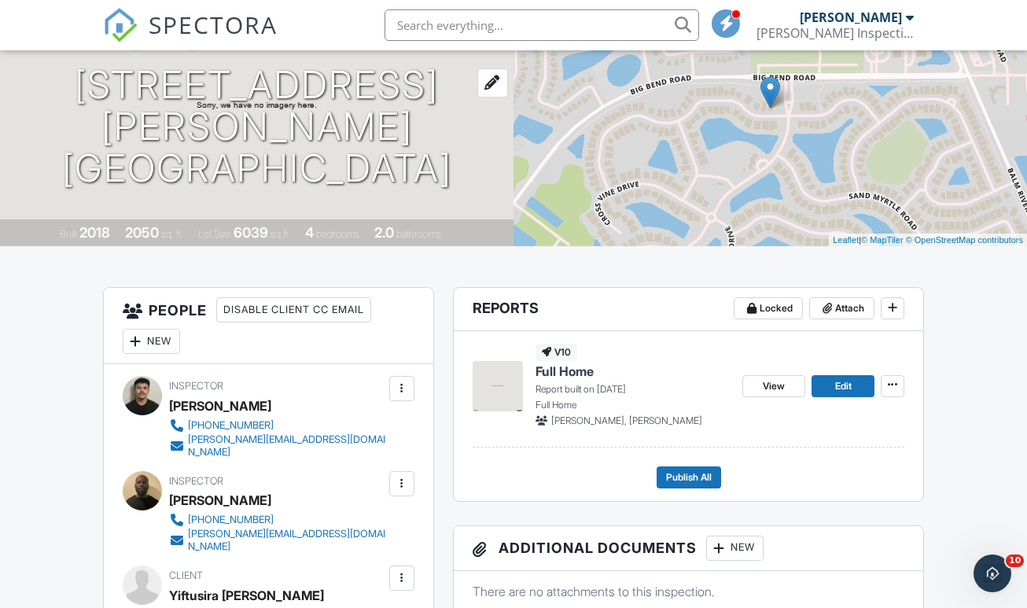
click at [227, 127] on h1 "11890 Frost Aster Dr Riverview, FL 33579" at bounding box center [256, 126] width 463 height 124
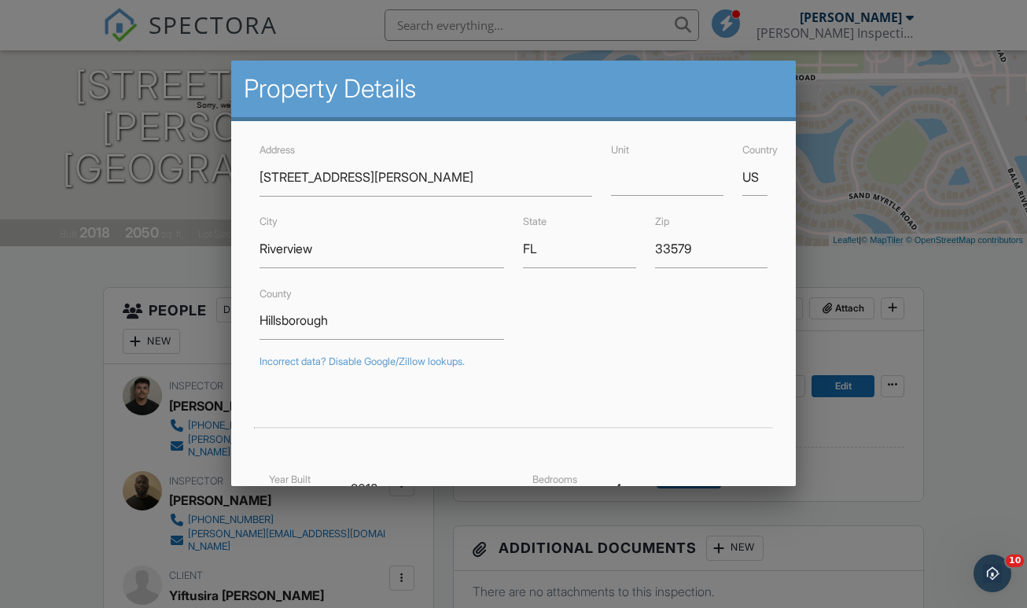
click at [59, 411] on div at bounding box center [513, 301] width 1027 height 760
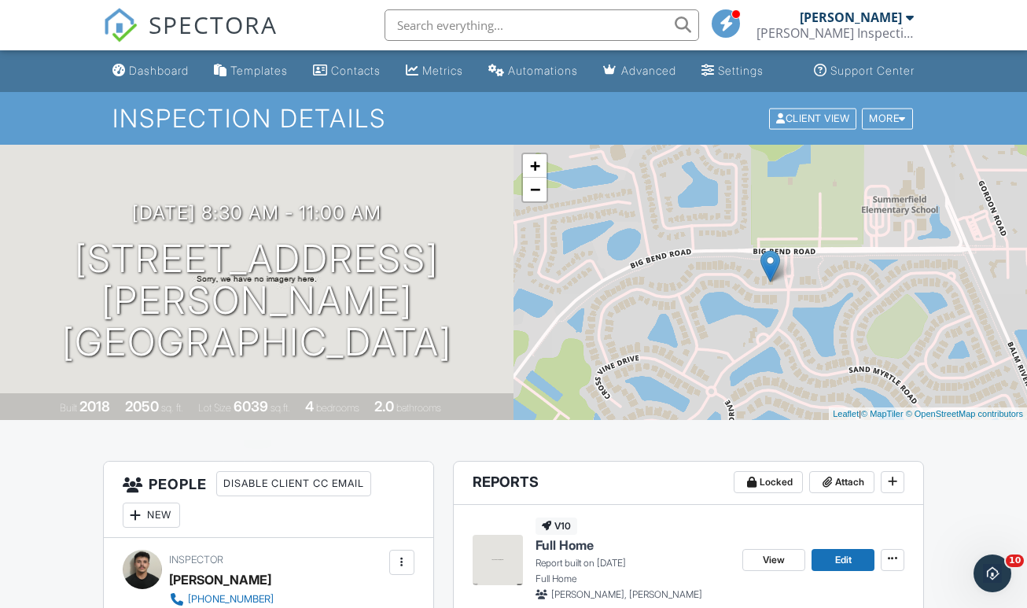
scroll to position [0, 0]
click at [214, 37] on span "SPECTORA" at bounding box center [213, 24] width 129 height 33
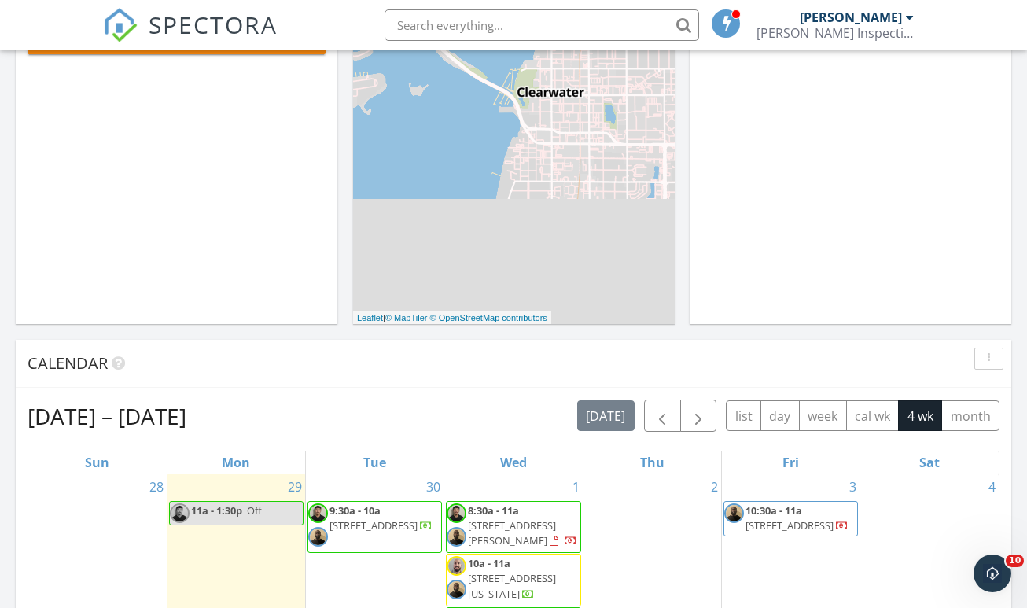
scroll to position [431, 0]
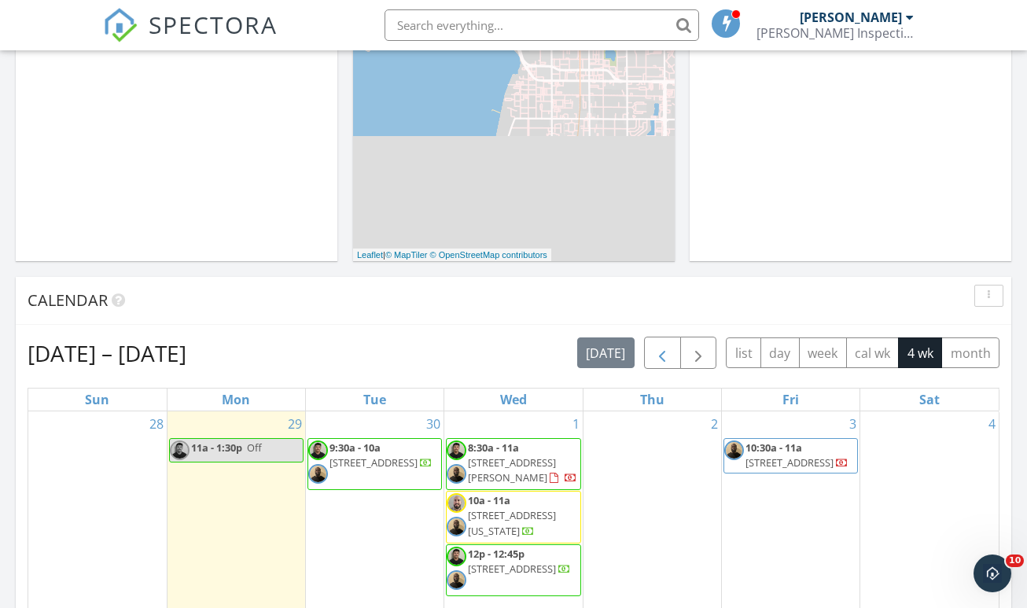
click at [662, 344] on span "button" at bounding box center [662, 353] width 19 height 19
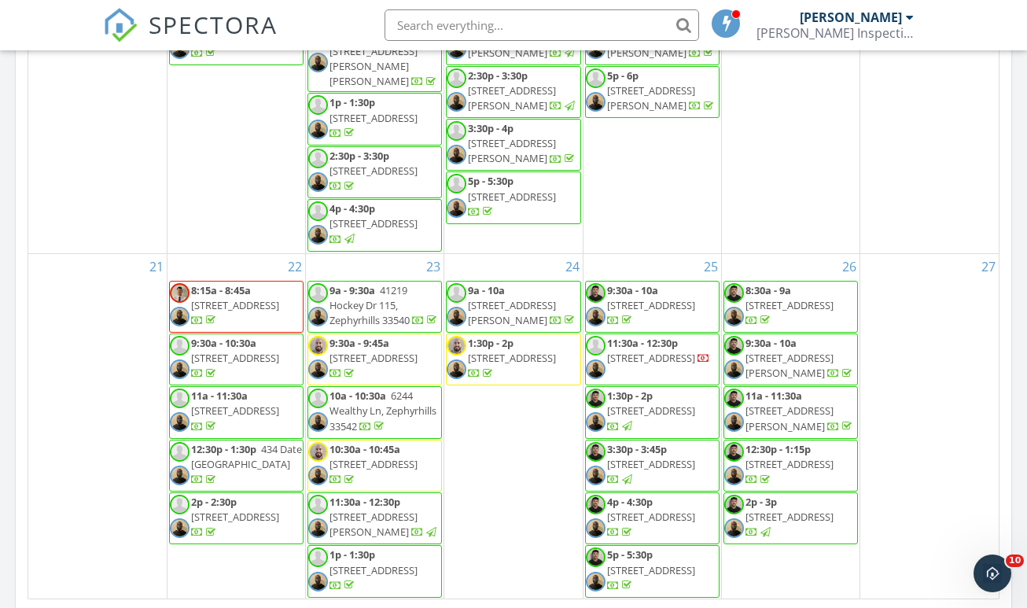
scroll to position [723, 0]
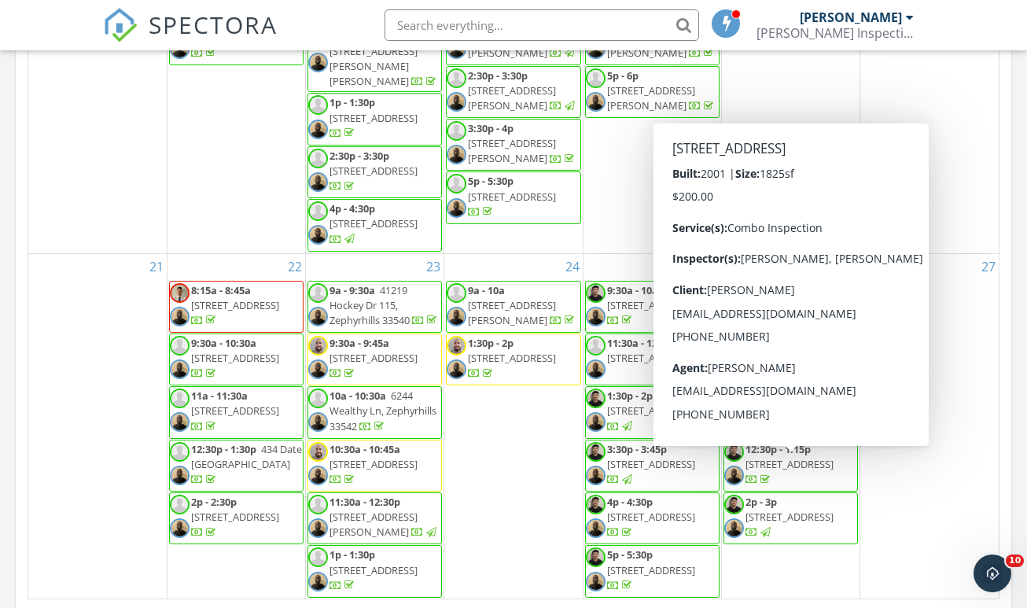
click at [803, 457] on span "[STREET_ADDRESS]" at bounding box center [790, 464] width 88 height 14
